Goal: Information Seeking & Learning: Learn about a topic

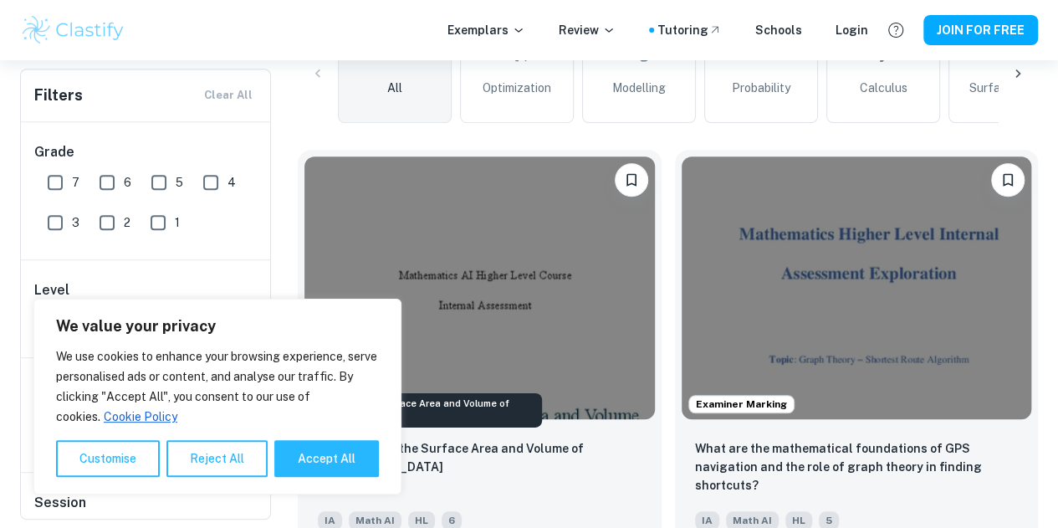
scroll to position [443, 0]
click at [325, 461] on button "Accept All" at bounding box center [326, 458] width 105 height 37
checkbox input "true"
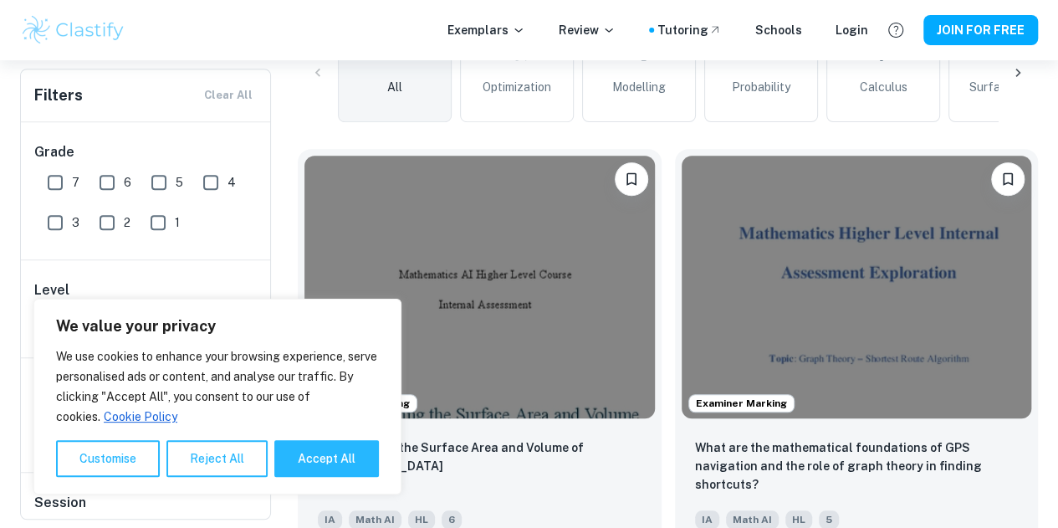
checkbox input "true"
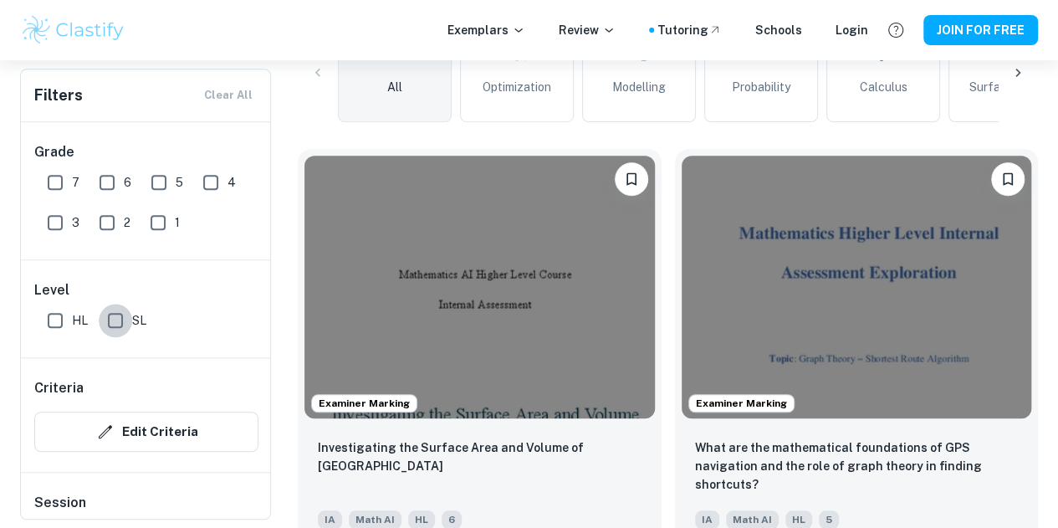
click at [126, 314] on input "SL" at bounding box center [115, 320] width 33 height 33
checkbox input "true"
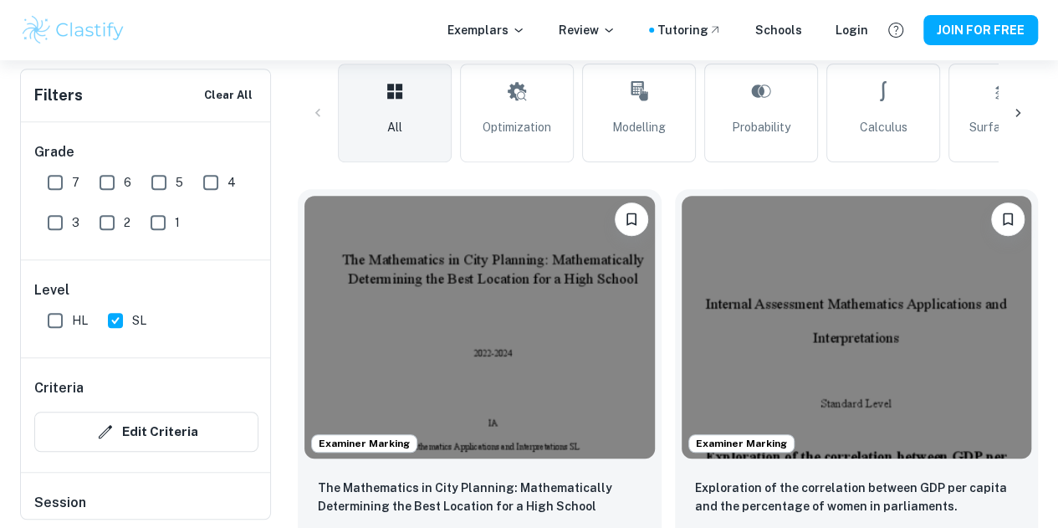
scroll to position [484, 0]
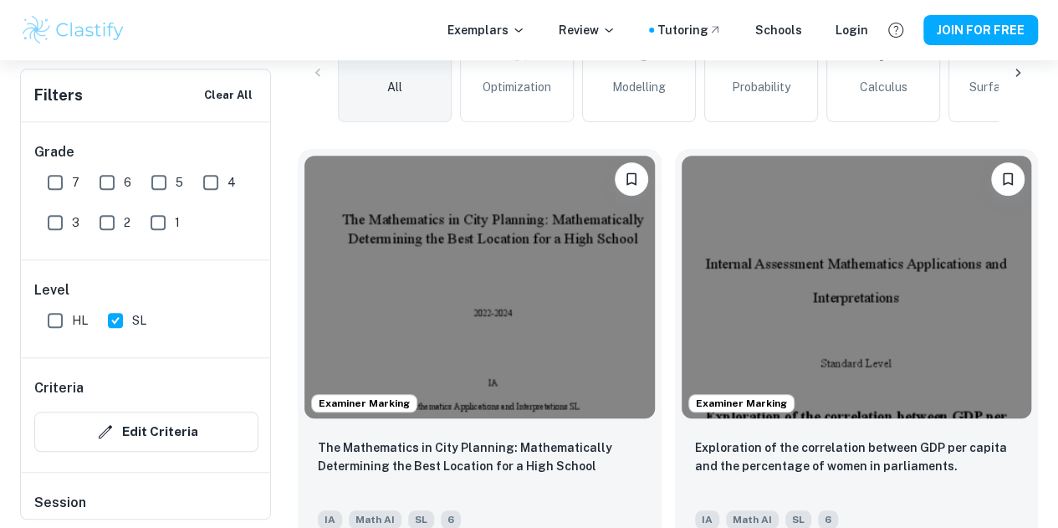
click at [110, 177] on input "6" at bounding box center [106, 182] width 33 height 33
checkbox input "true"
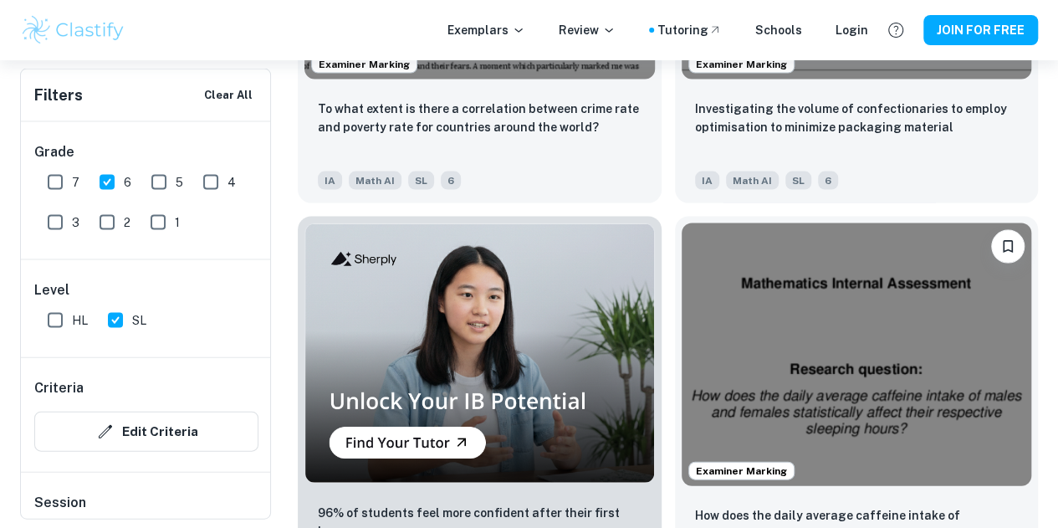
scroll to position [1637, 0]
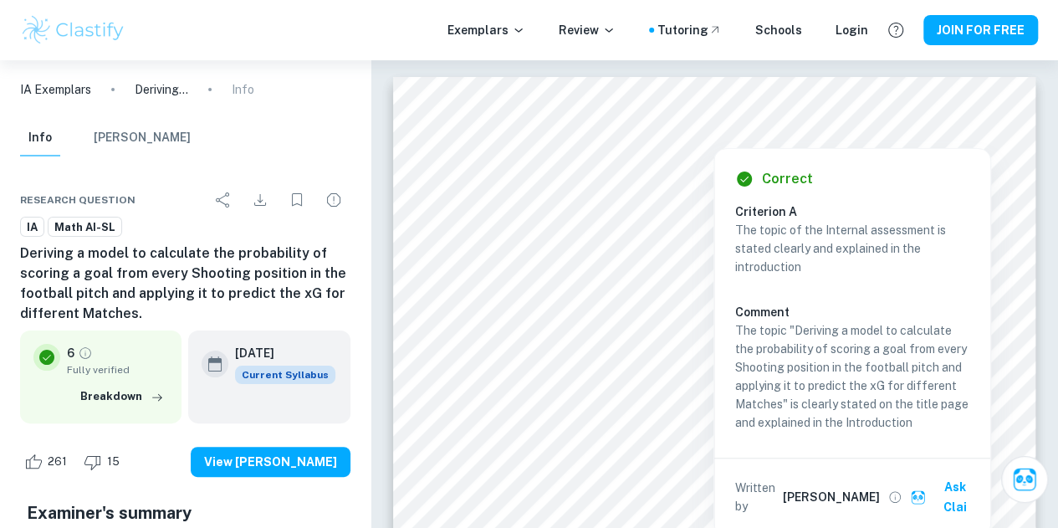
drag, startPoint x: 366, startPoint y: 284, endPoint x: 443, endPoint y: 124, distance: 177.4
click at [443, 124] on div at bounding box center [713, 125] width 541 height 15
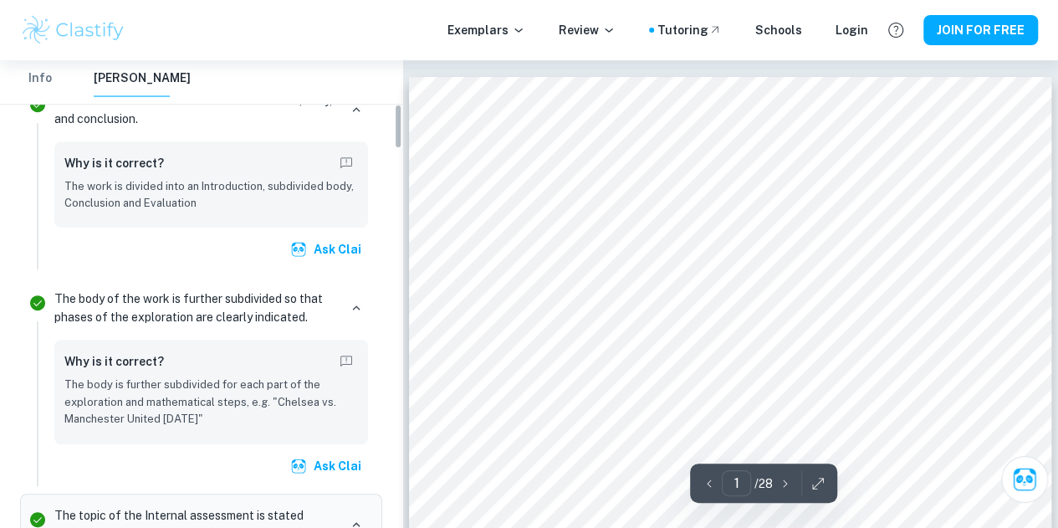
scroll to position [454, 0]
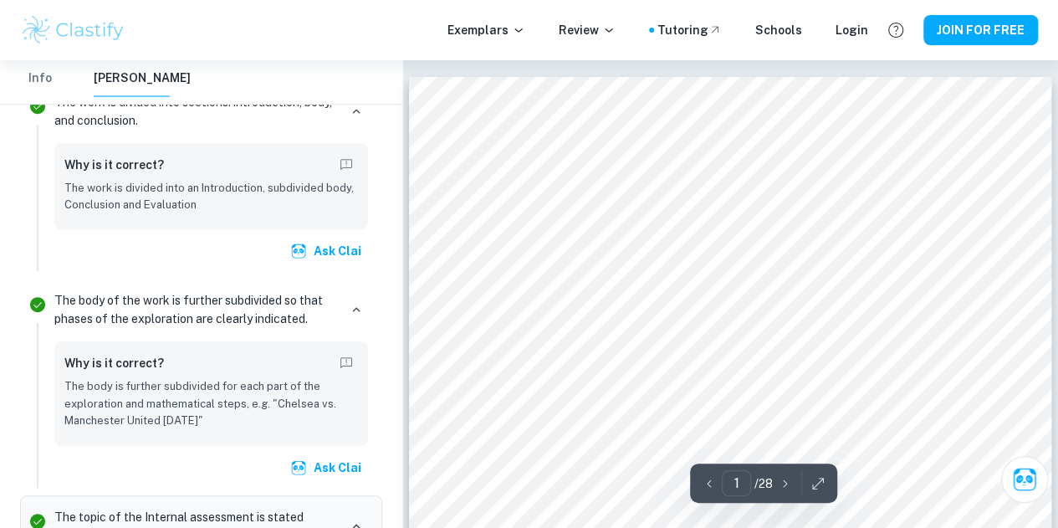
click at [315, 407] on p "The body is further subdivided for each part of the exploration and mathematica…" at bounding box center [211, 403] width 294 height 51
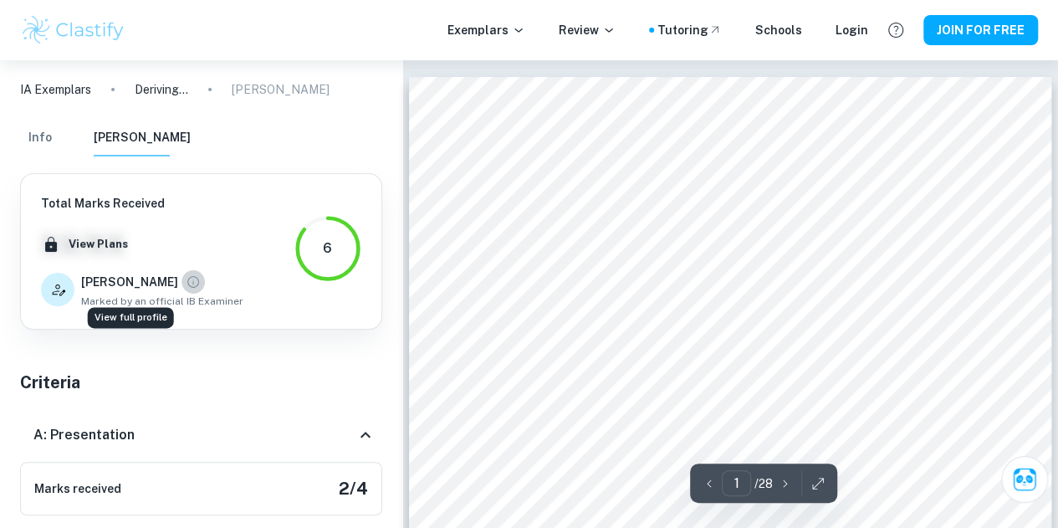
click at [186, 284] on icon "View full profile" at bounding box center [193, 281] width 15 height 15
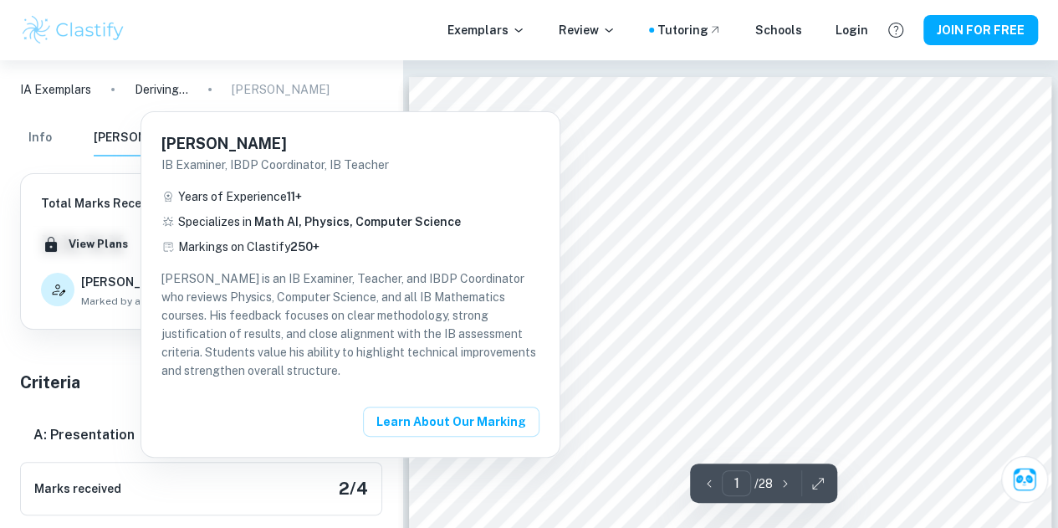
click at [92, 377] on div at bounding box center [529, 264] width 1058 height 528
